Goal: Consume media (video, audio)

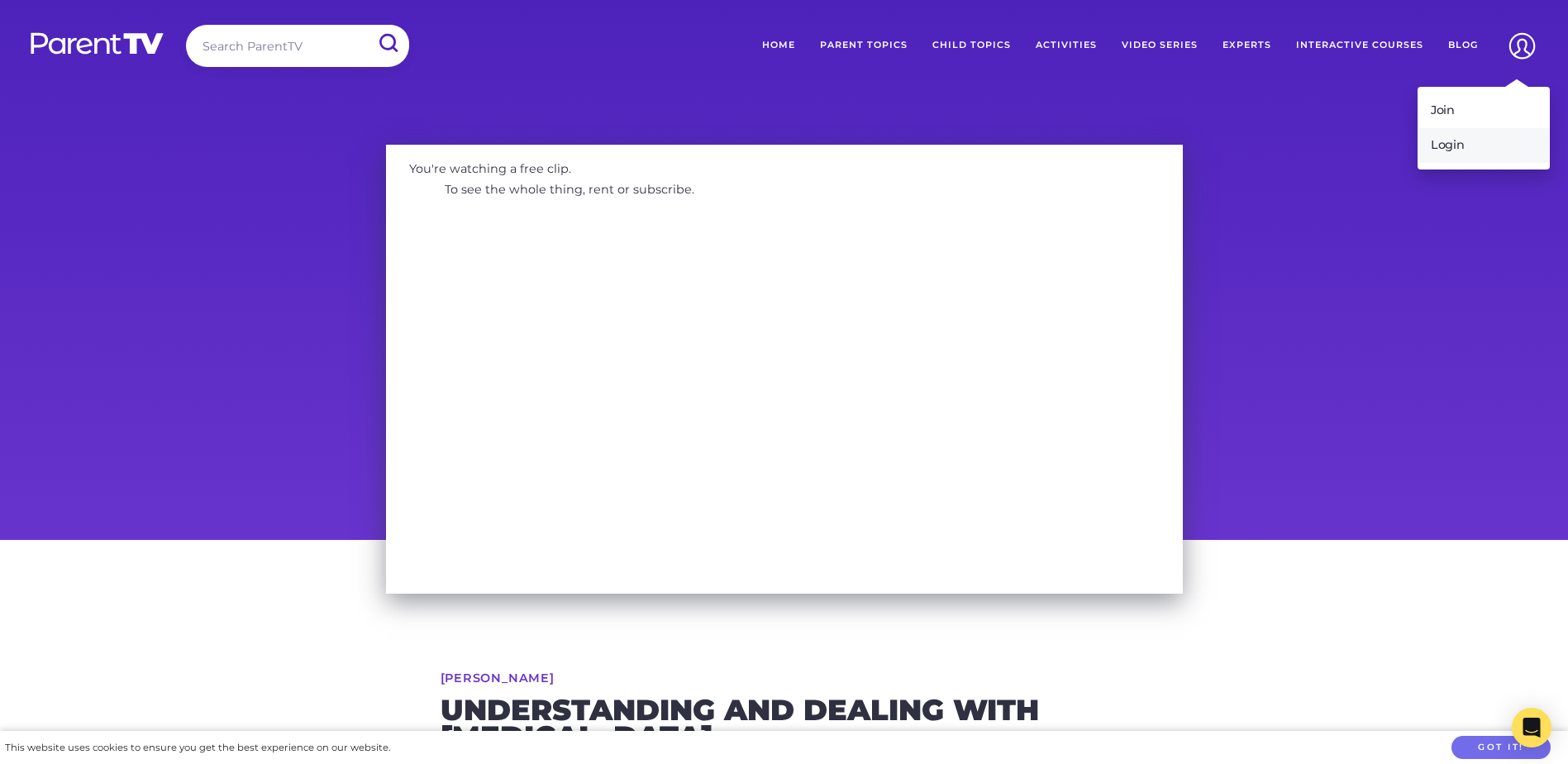
click at [1457, 137] on link "Login" at bounding box center [1484, 146] width 133 height 35
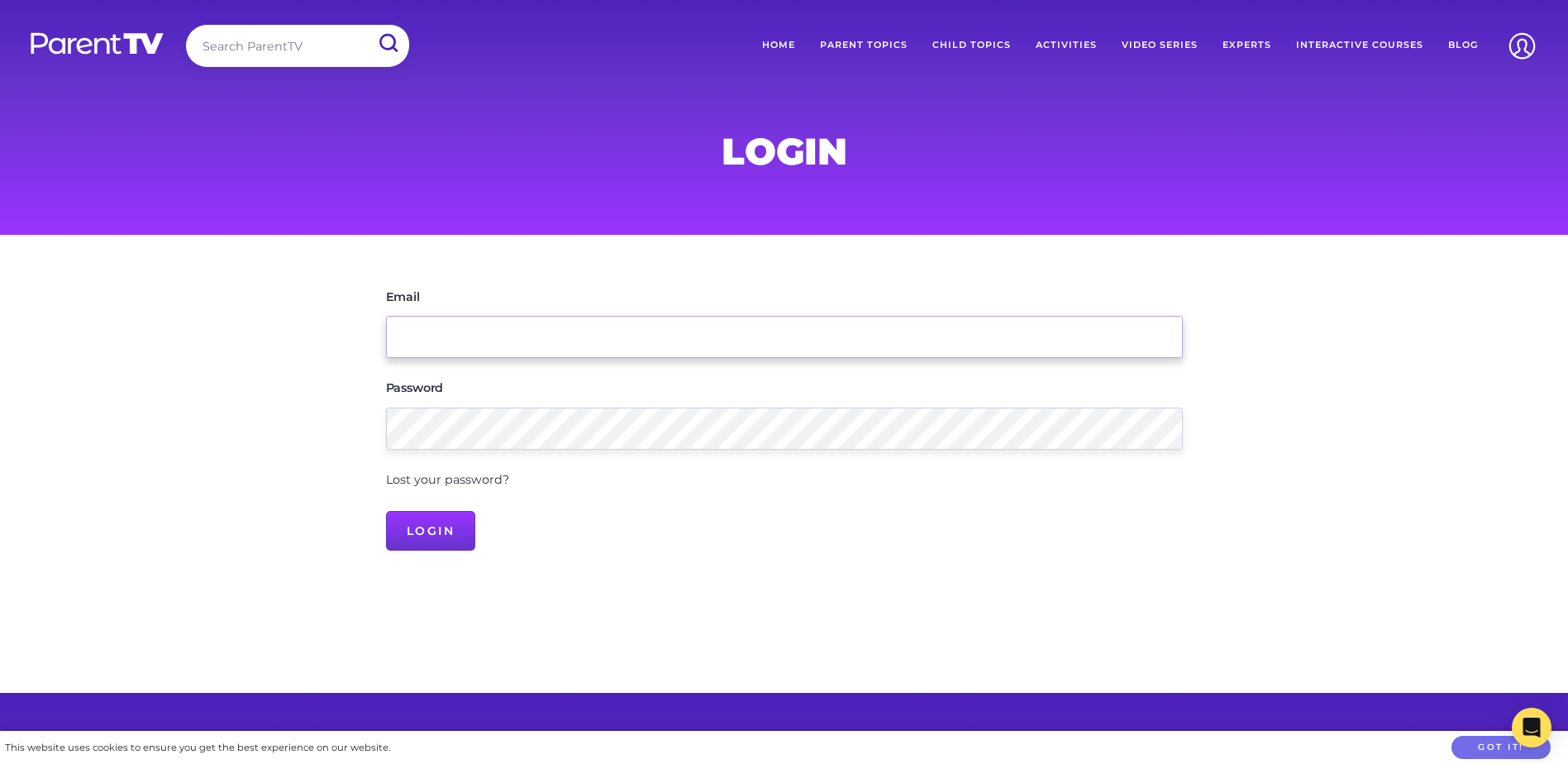
drag, startPoint x: 426, startPoint y: 327, endPoint x: 434, endPoint y: 326, distance: 8.1
click at [426, 327] on input "Email" at bounding box center [784, 337] width 797 height 42
type input "[EMAIL_ADDRESS][DOMAIN_NAME]"
click at [386, 511] on input "Login" at bounding box center [431, 531] width 90 height 40
